Goal: Communication & Community: Answer question/provide support

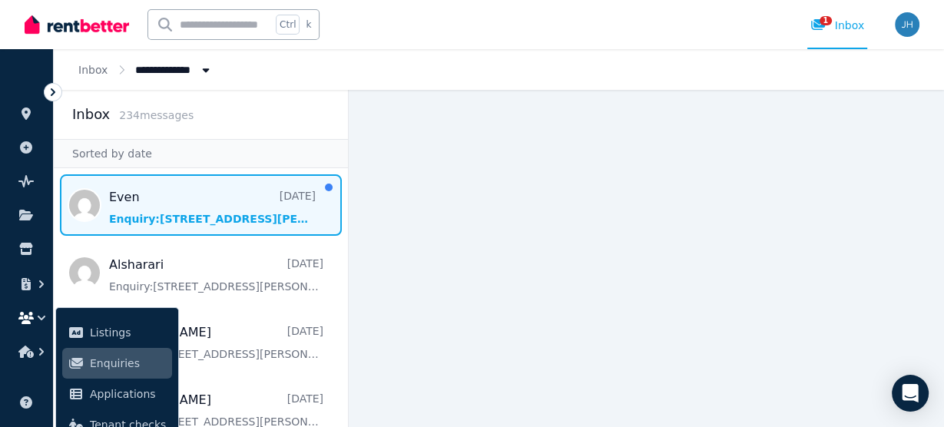
click at [159, 203] on span "Message list" at bounding box center [201, 204] width 294 height 61
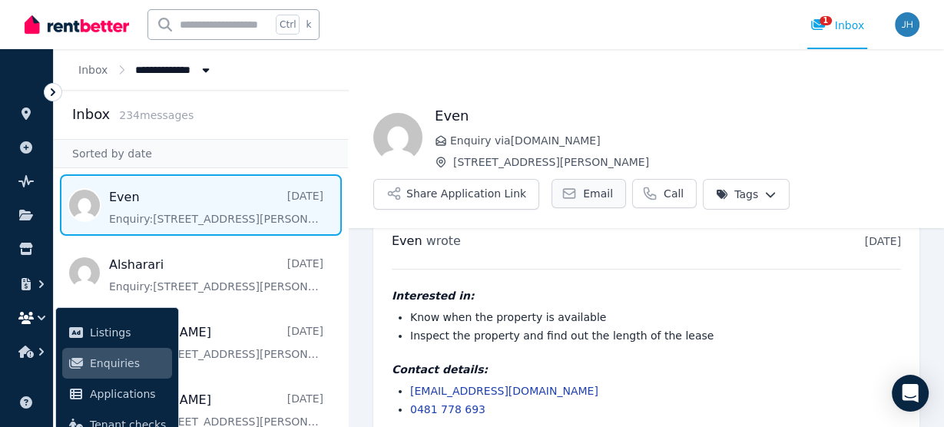
scroll to position [46, 0]
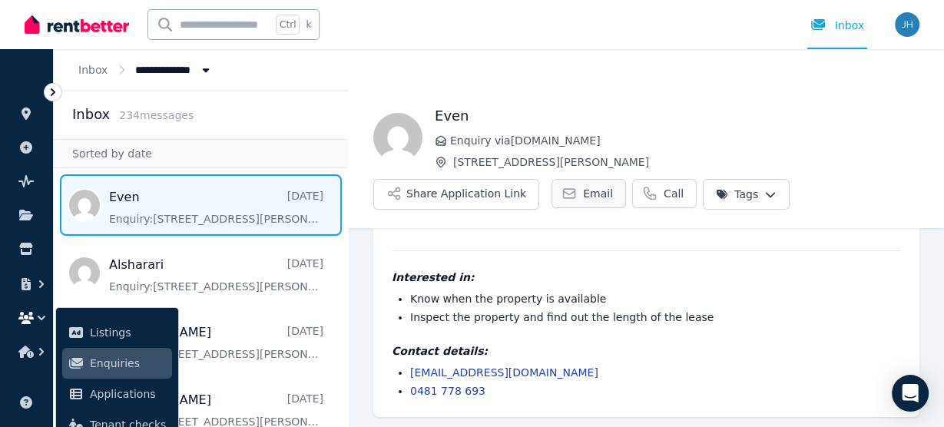
click at [583, 193] on span "Email" at bounding box center [598, 193] width 30 height 15
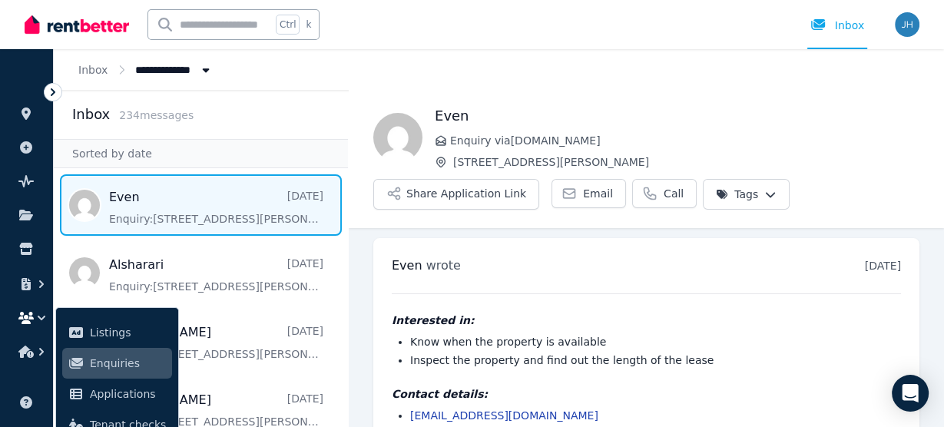
scroll to position [0, 0]
